Goal: Book appointment/travel/reservation

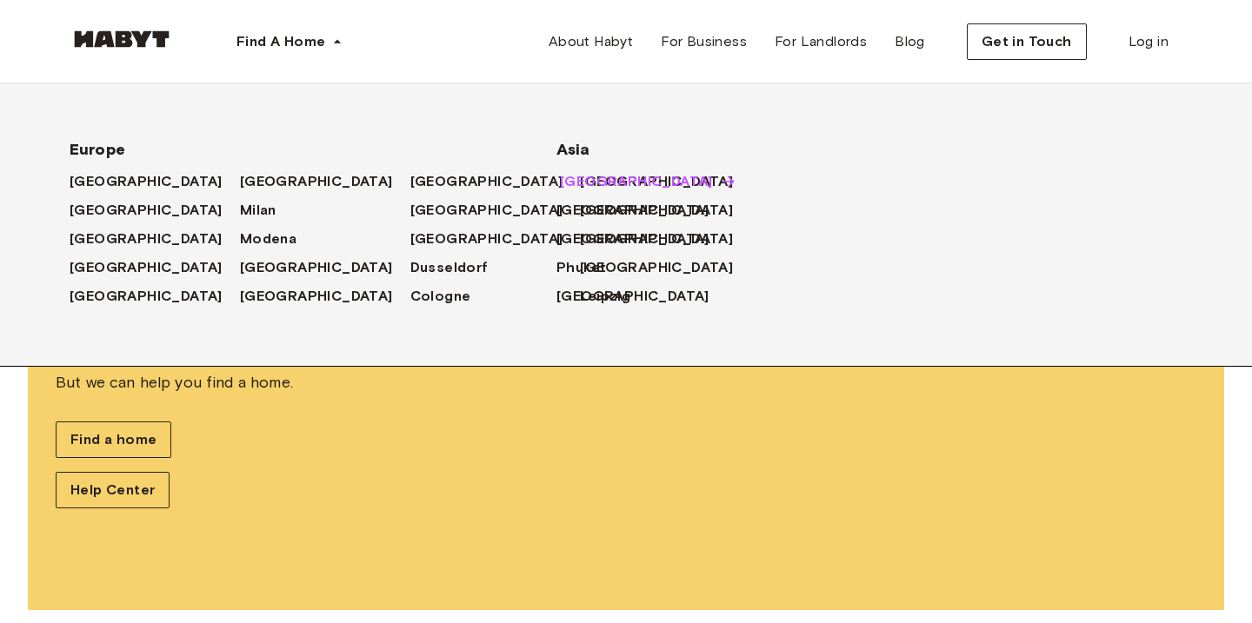
click at [589, 177] on span "[GEOGRAPHIC_DATA]" at bounding box center [636, 181] width 153 height 21
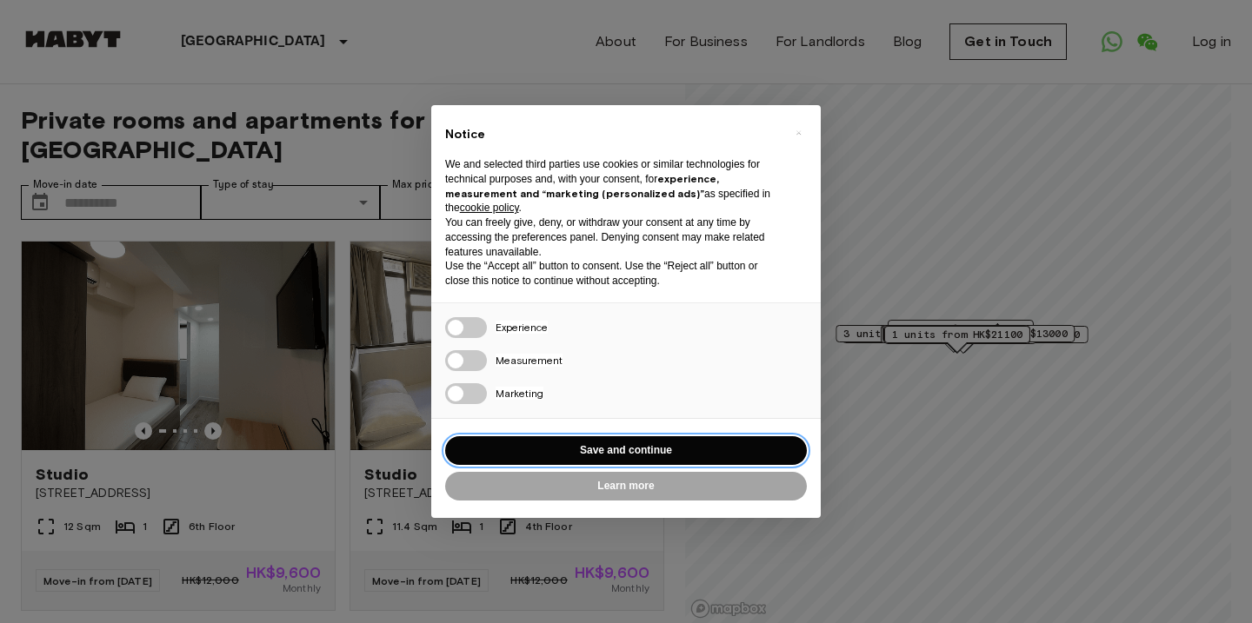
click at [536, 449] on button "Save and continue" at bounding box center [626, 450] width 362 height 29
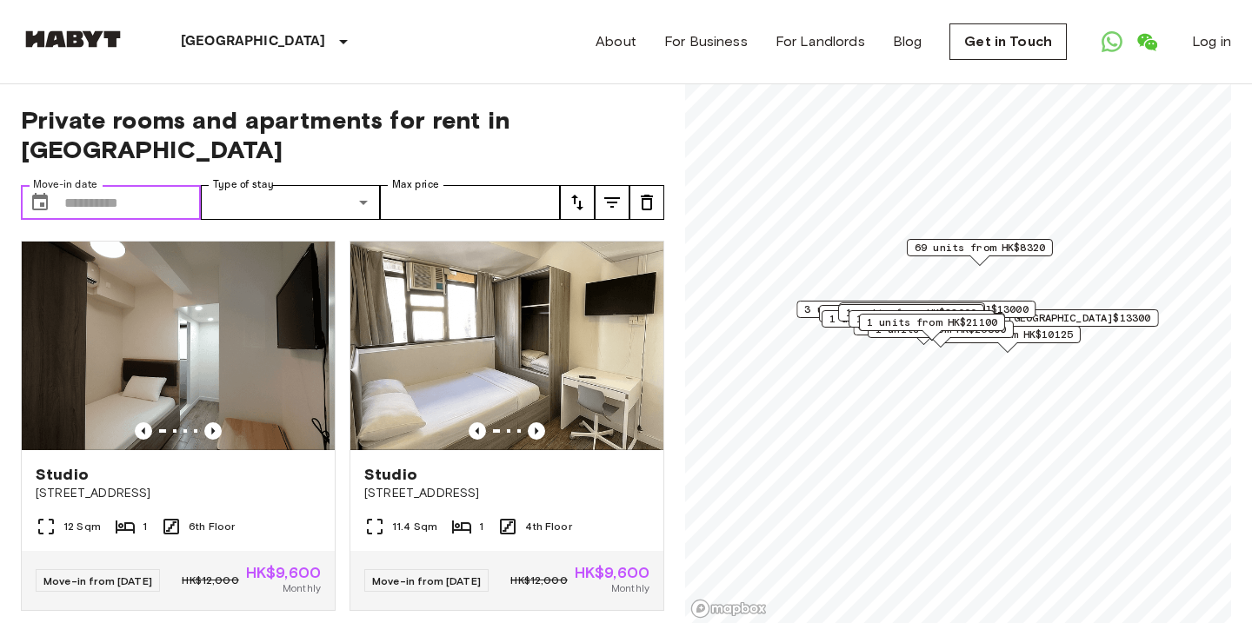
click at [86, 185] on input "Move-in date" at bounding box center [132, 202] width 136 height 35
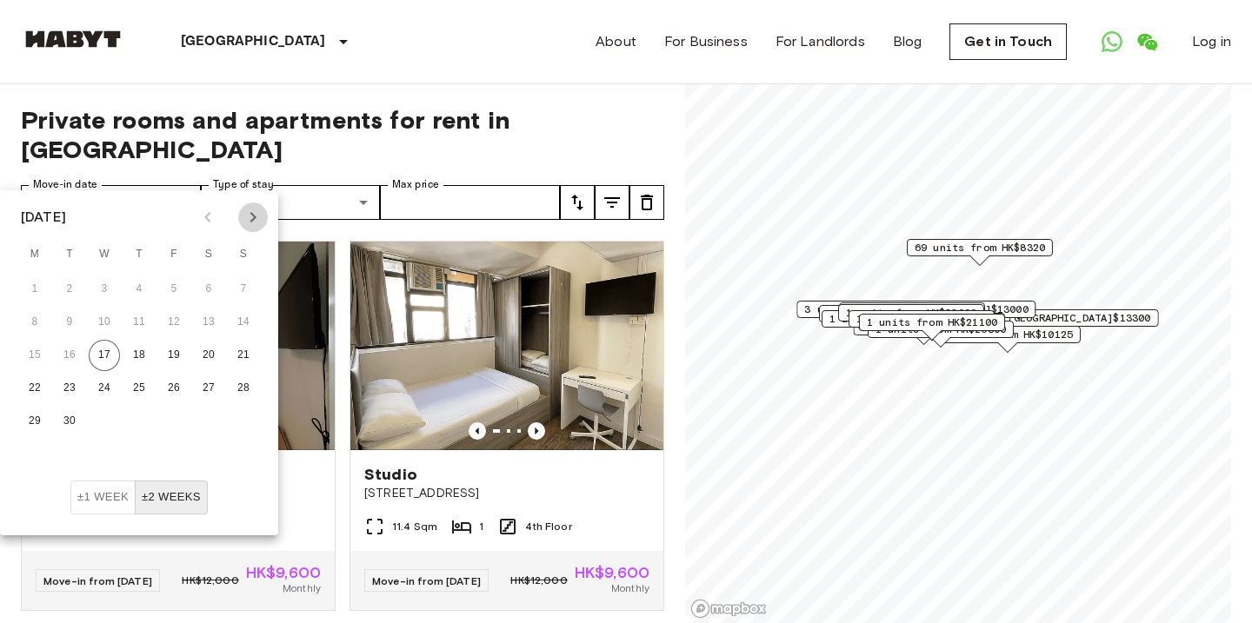
click at [244, 221] on icon "Next month" at bounding box center [253, 217] width 21 height 21
click at [106, 327] on button "8" at bounding box center [104, 322] width 31 height 31
type input "**********"
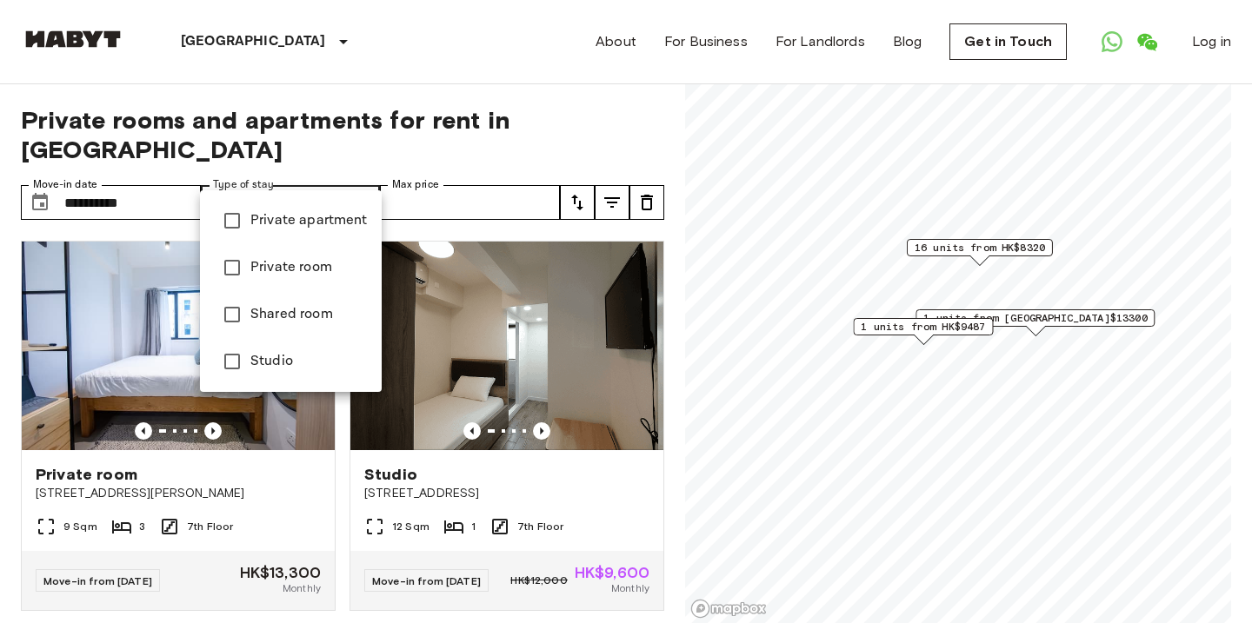
click at [474, 171] on div at bounding box center [626, 311] width 1252 height 623
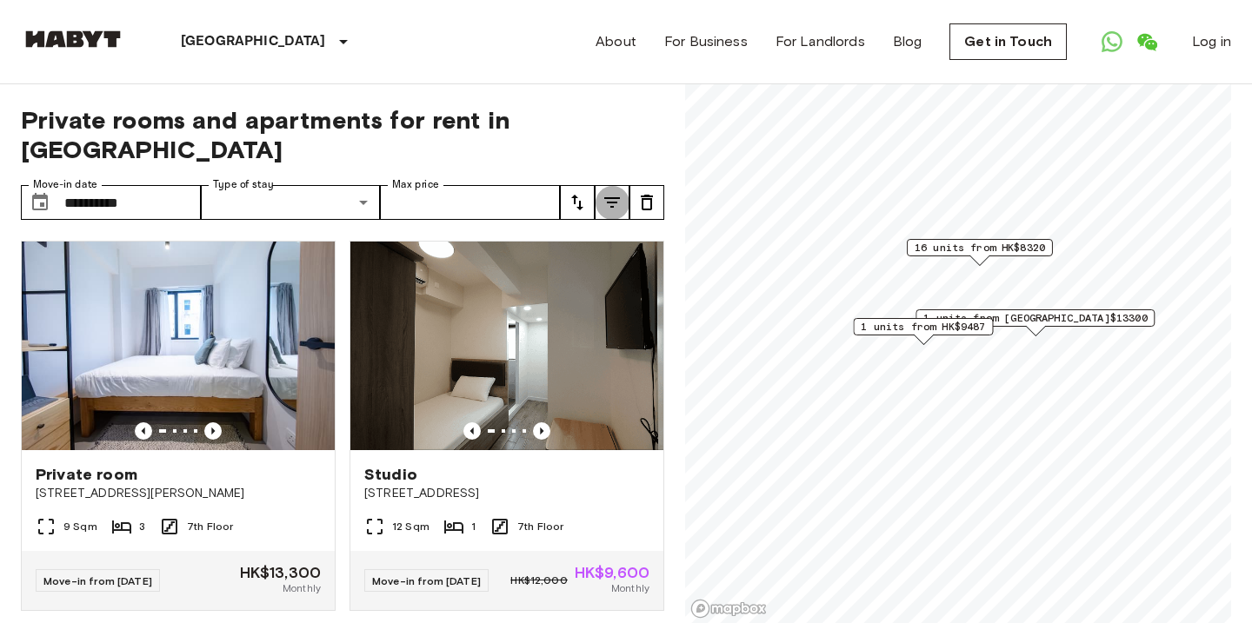
click at [599, 185] on button "tune" at bounding box center [612, 202] width 35 height 35
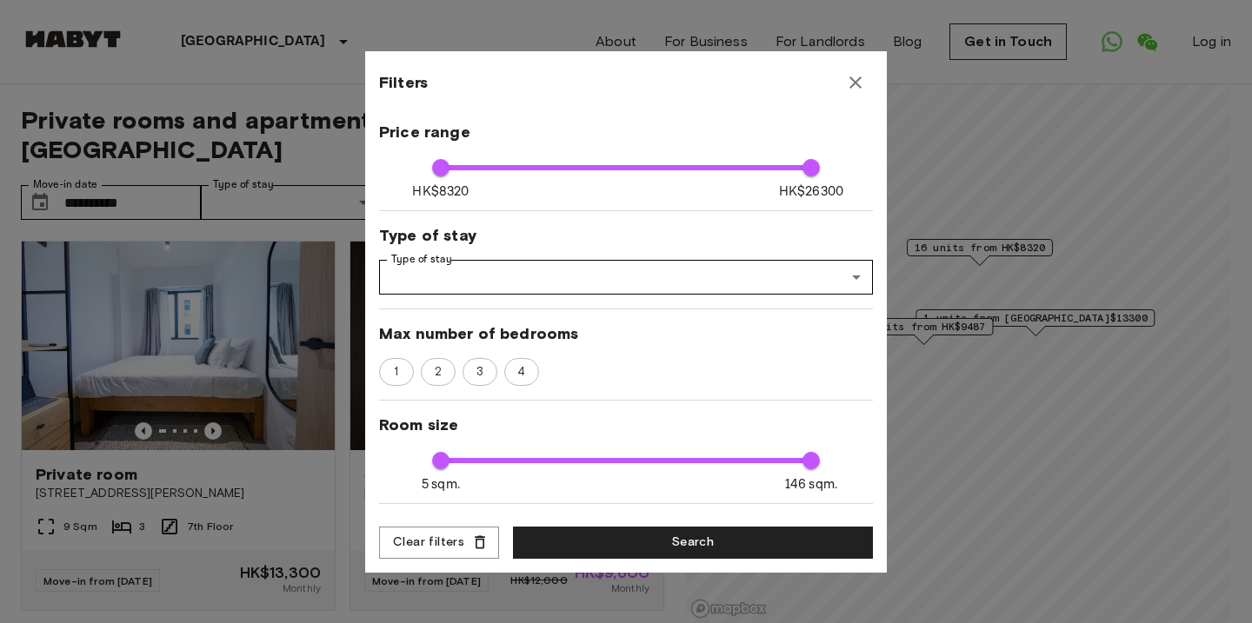
scroll to position [276, 0]
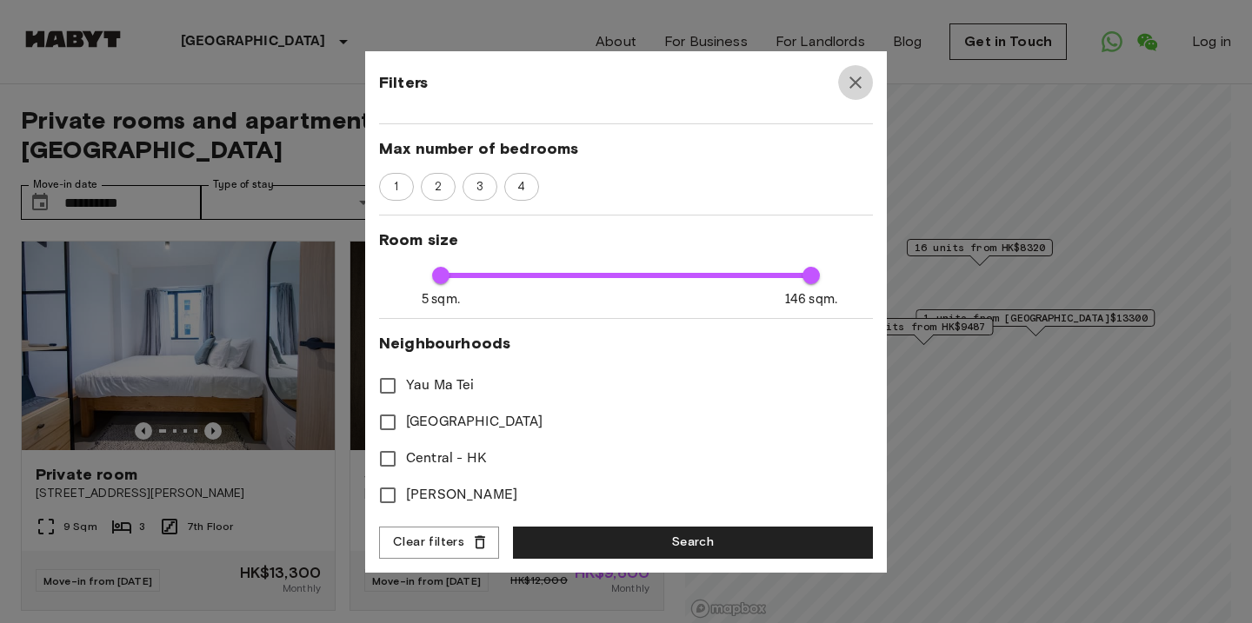
click at [850, 91] on icon "button" at bounding box center [855, 82] width 21 height 21
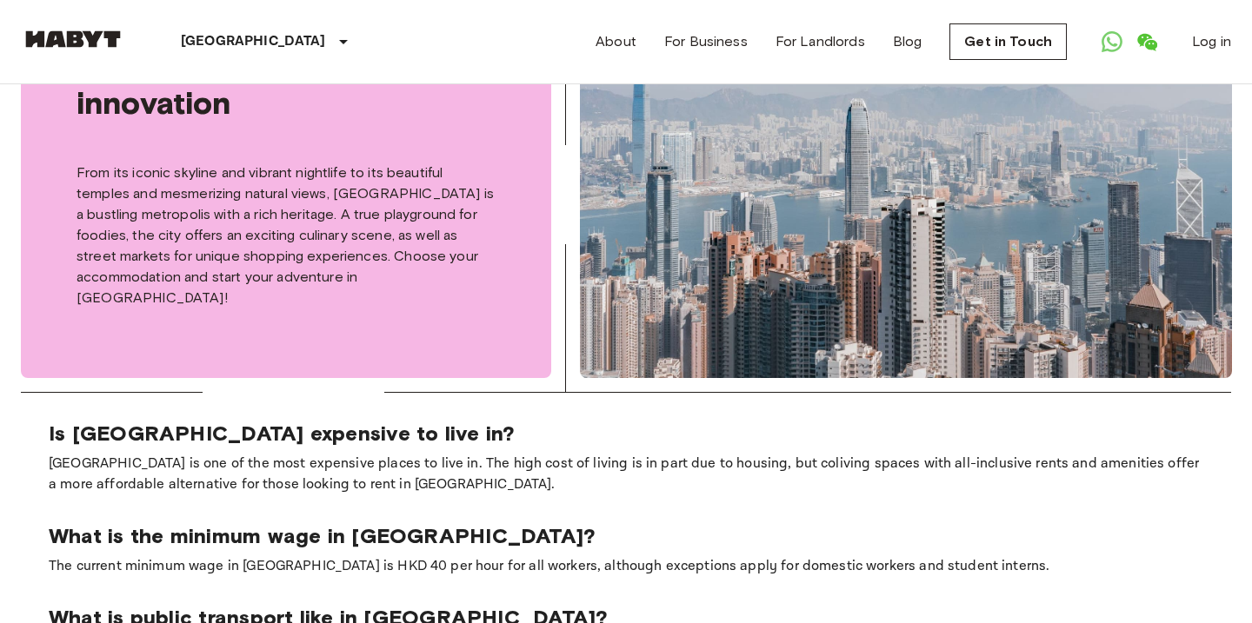
scroll to position [728, 0]
